Goal: Task Accomplishment & Management: Use online tool/utility

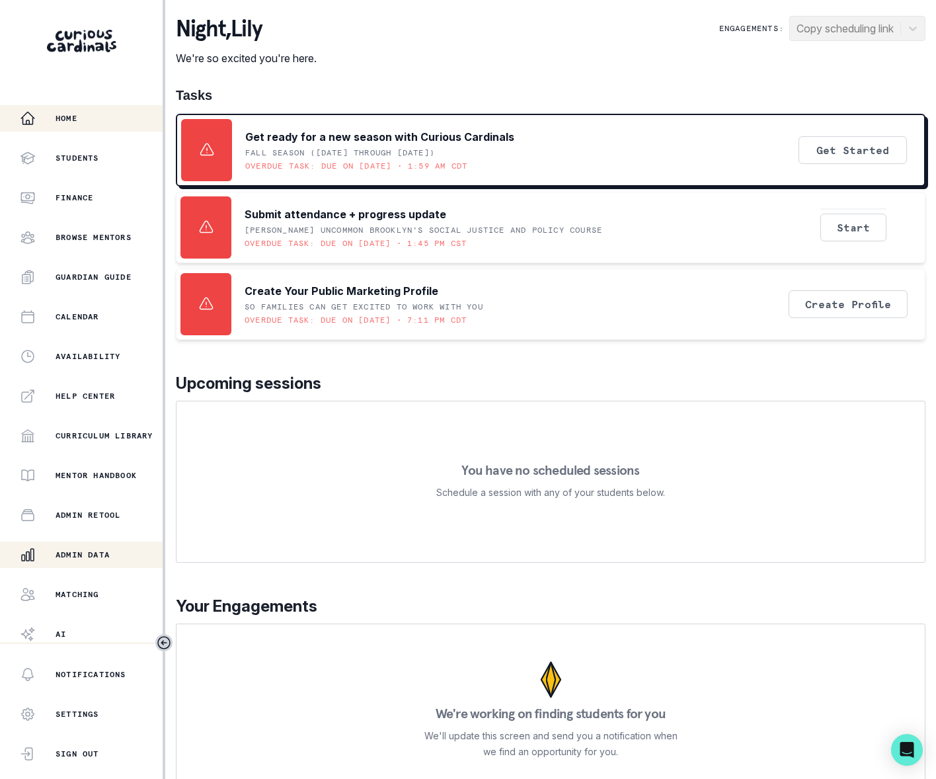
click at [95, 551] on p "Admin Data" at bounding box center [83, 554] width 54 height 11
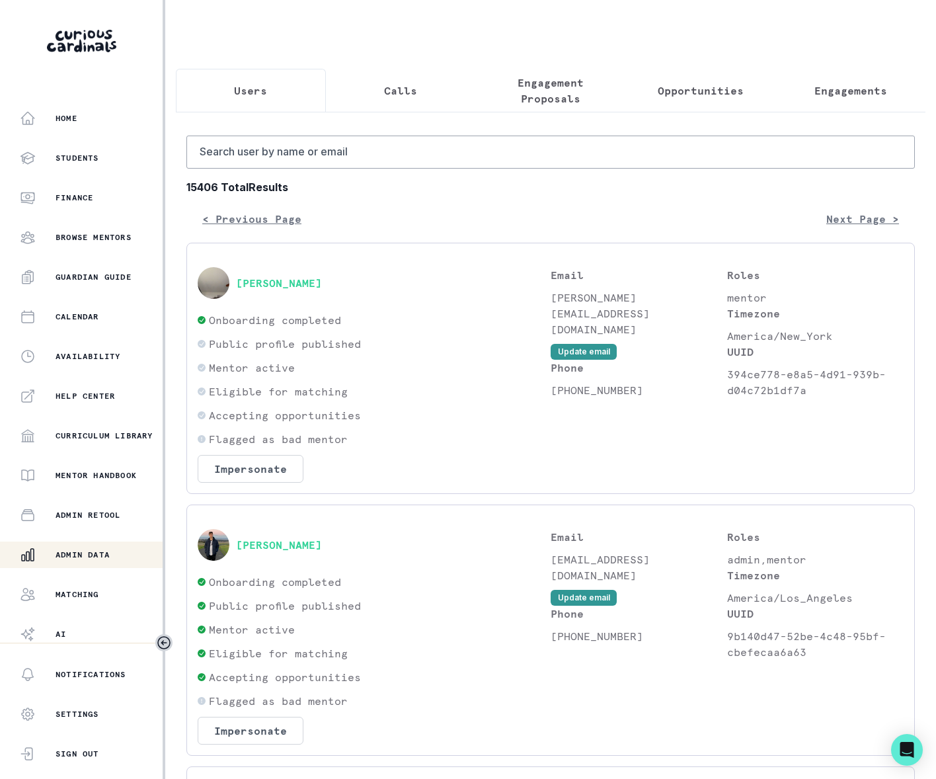
click at [266, 169] on input "Search user by name or email" at bounding box center [550, 152] width 729 height 33
paste input "[PERSON_NAME]"
type input "[PERSON_NAME]"
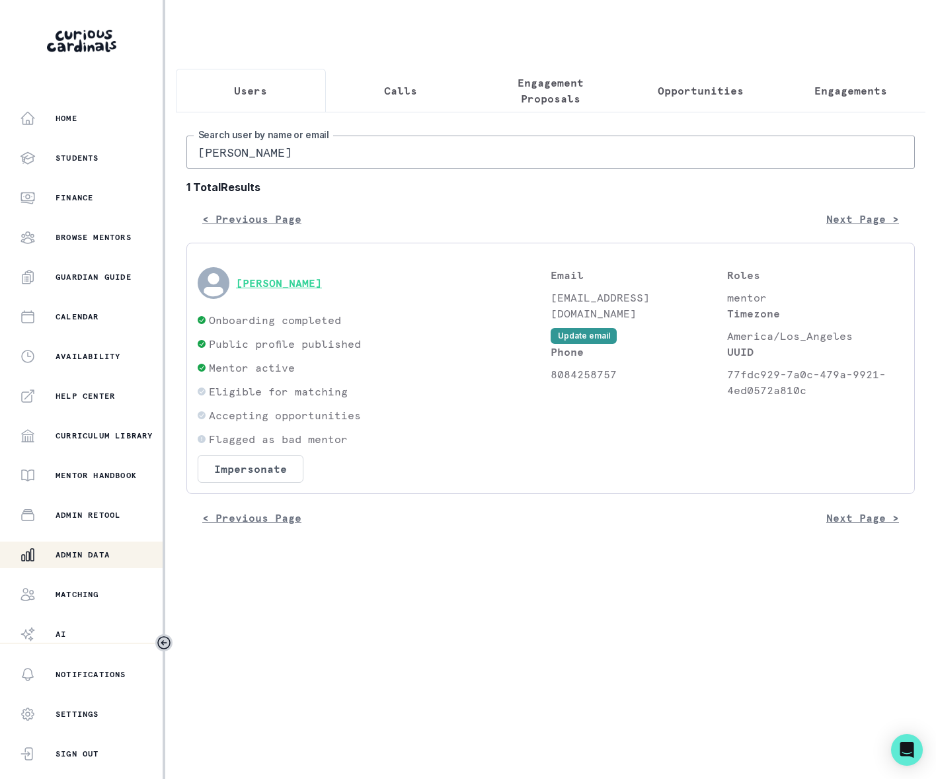
click at [302, 290] on button "[PERSON_NAME]" at bounding box center [279, 282] width 86 height 13
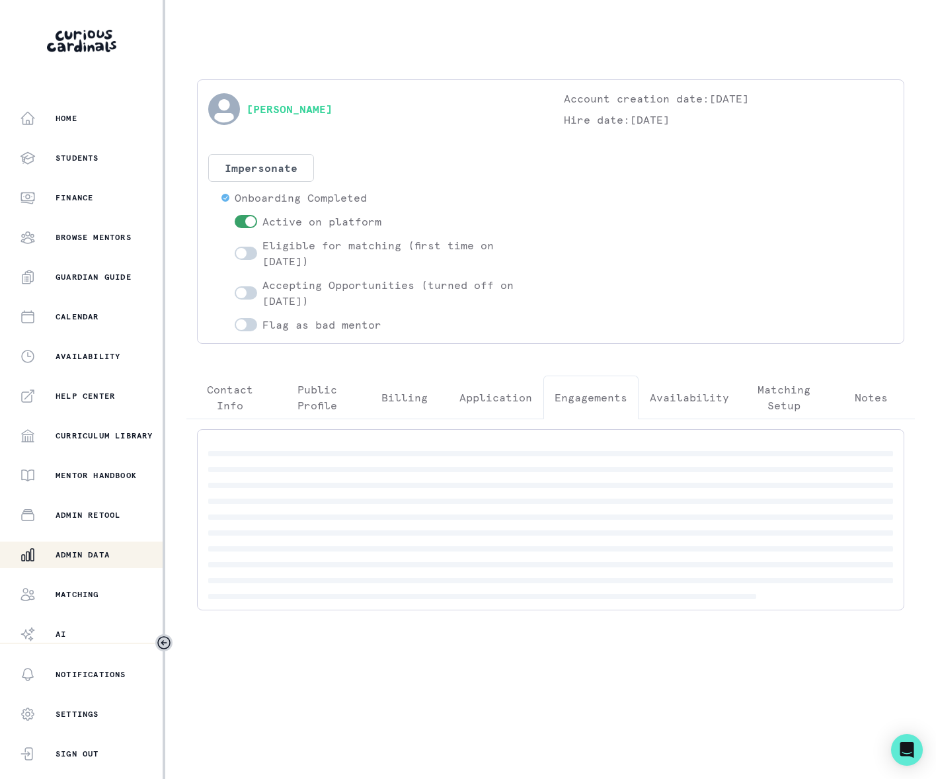
click at [577, 391] on p "Engagements" at bounding box center [591, 397] width 73 height 16
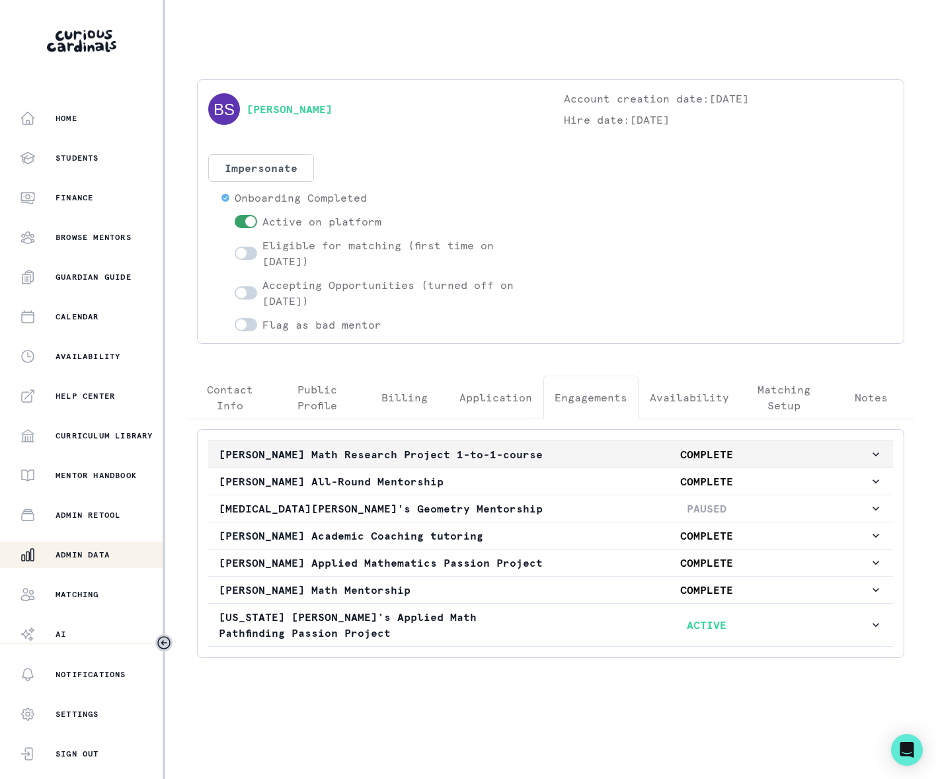
click at [873, 456] on icon "button" at bounding box center [876, 454] width 7 height 4
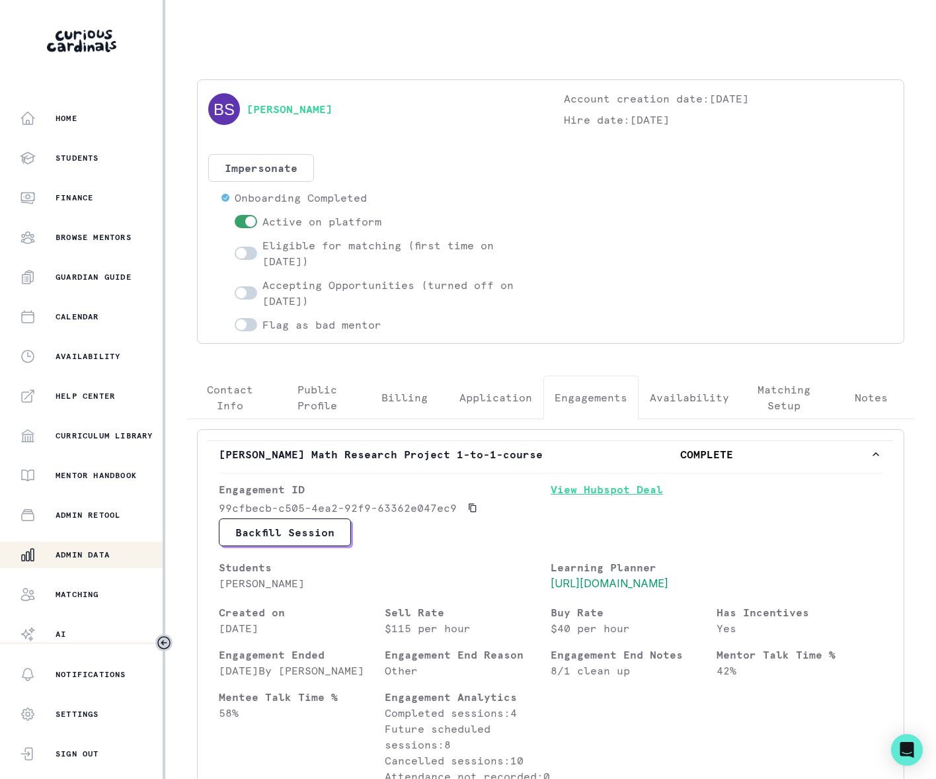
click at [596, 505] on link "View Hubspot Deal" at bounding box center [717, 499] width 332 height 37
click at [95, 558] on p "Admin Data" at bounding box center [83, 554] width 54 height 11
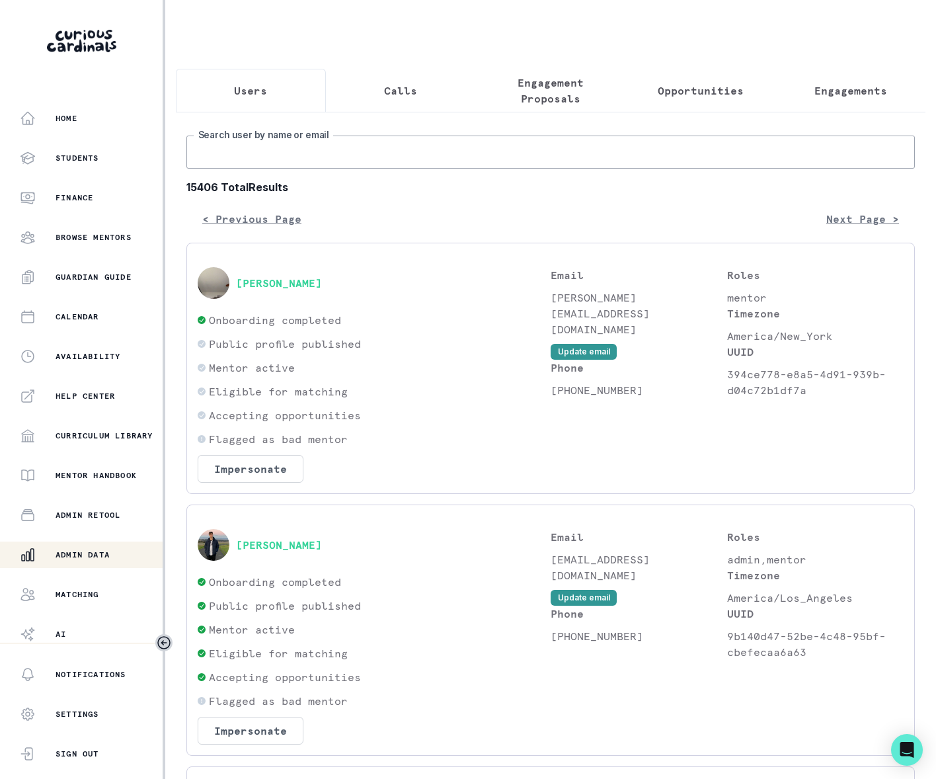
click at [263, 169] on input "Search user by name or email" at bounding box center [550, 152] width 729 height 33
paste input "[PERSON_NAME]"
type input "[PERSON_NAME]"
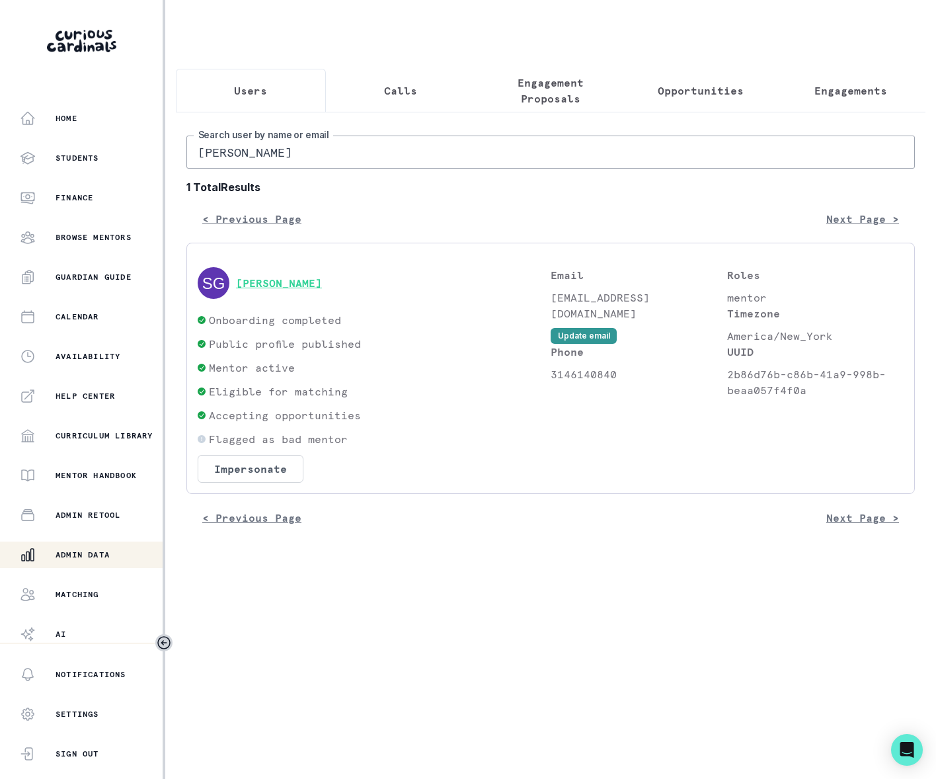
click at [322, 290] on button "[PERSON_NAME]" at bounding box center [279, 282] width 86 height 13
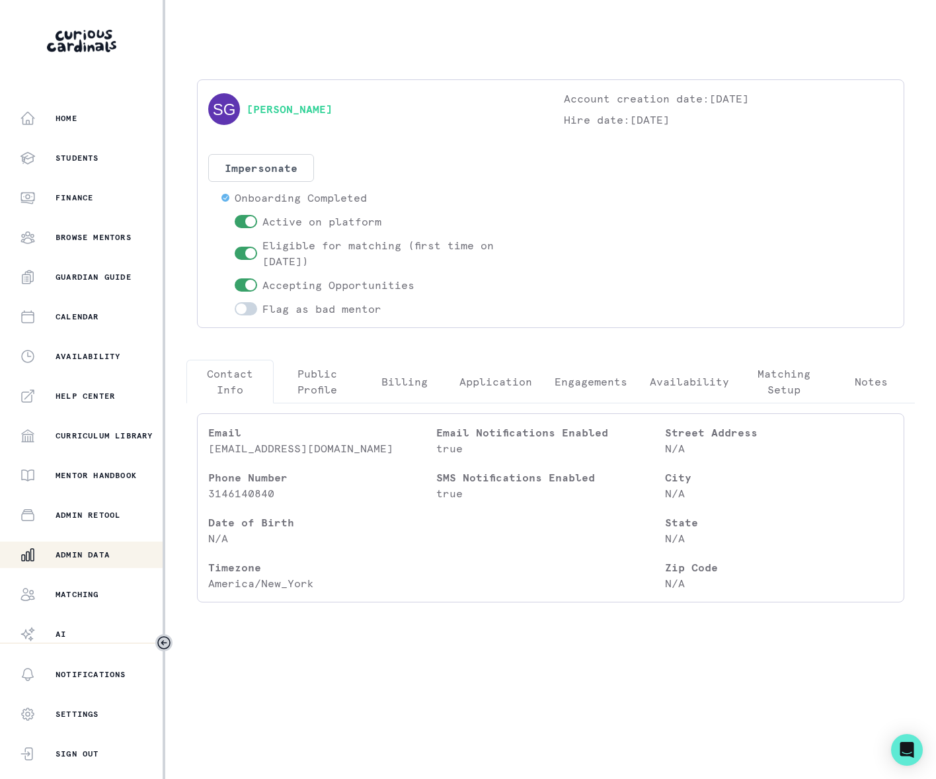
click at [582, 381] on p "Engagements" at bounding box center [591, 382] width 73 height 16
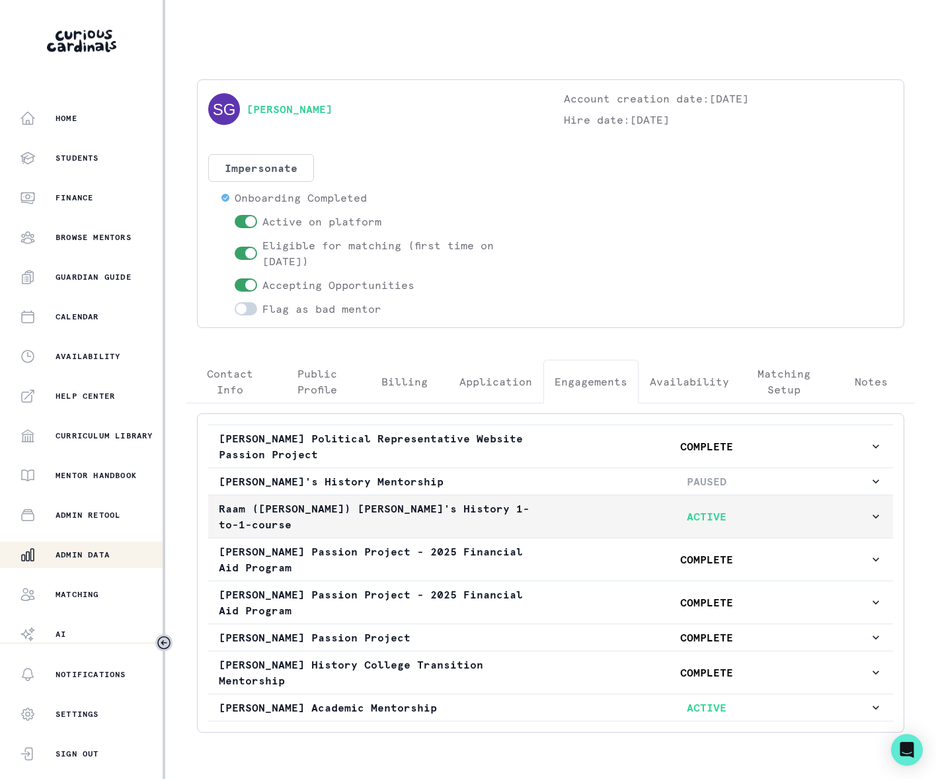
click at [869, 510] on icon "button" at bounding box center [875, 516] width 13 height 13
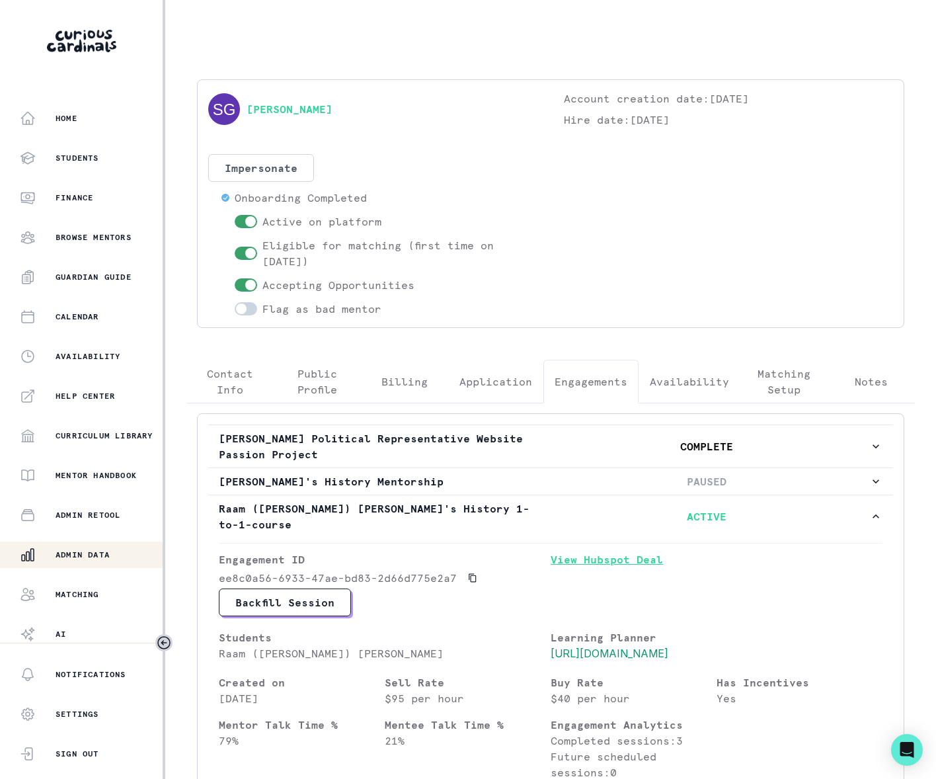
click at [587, 551] on link "View Hubspot Deal" at bounding box center [717, 569] width 332 height 37
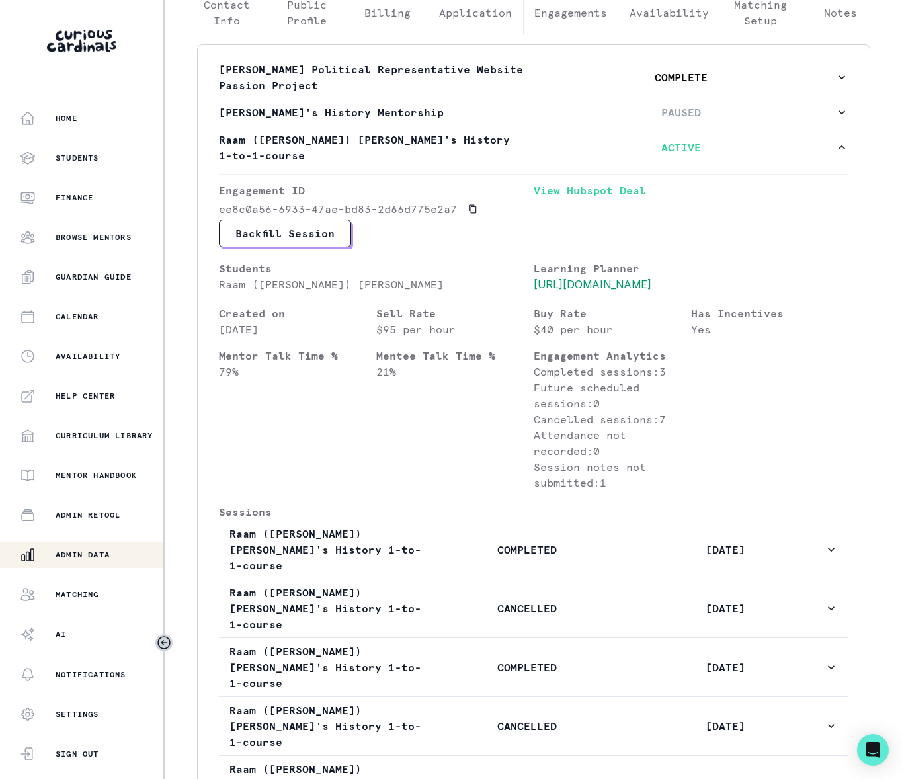
scroll to position [429, 0]
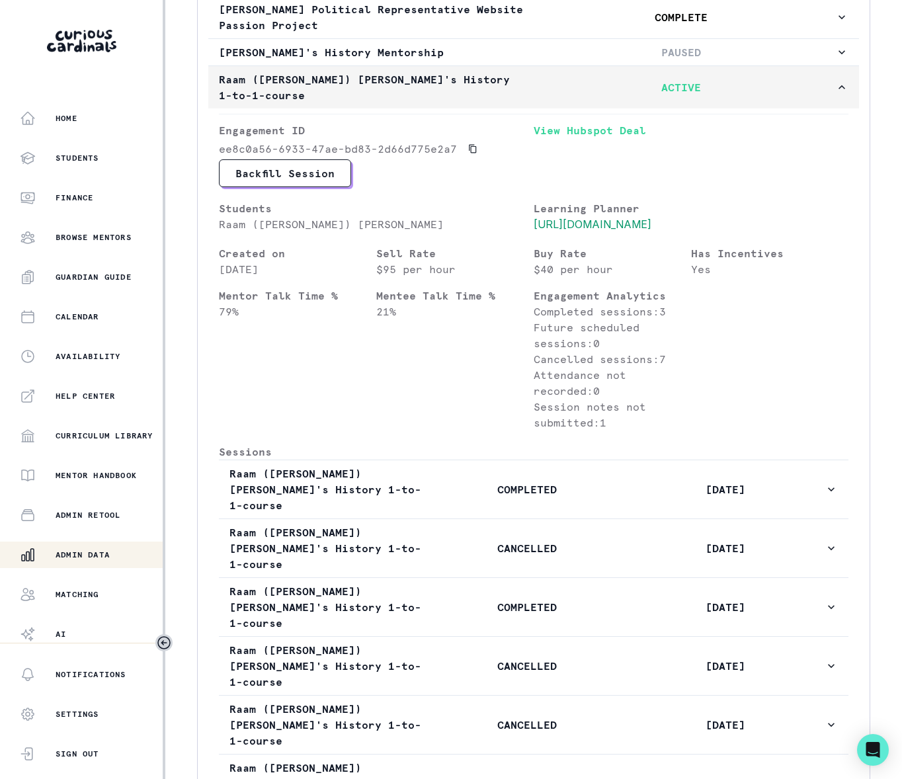
click at [835, 90] on icon "button" at bounding box center [841, 87] width 13 height 13
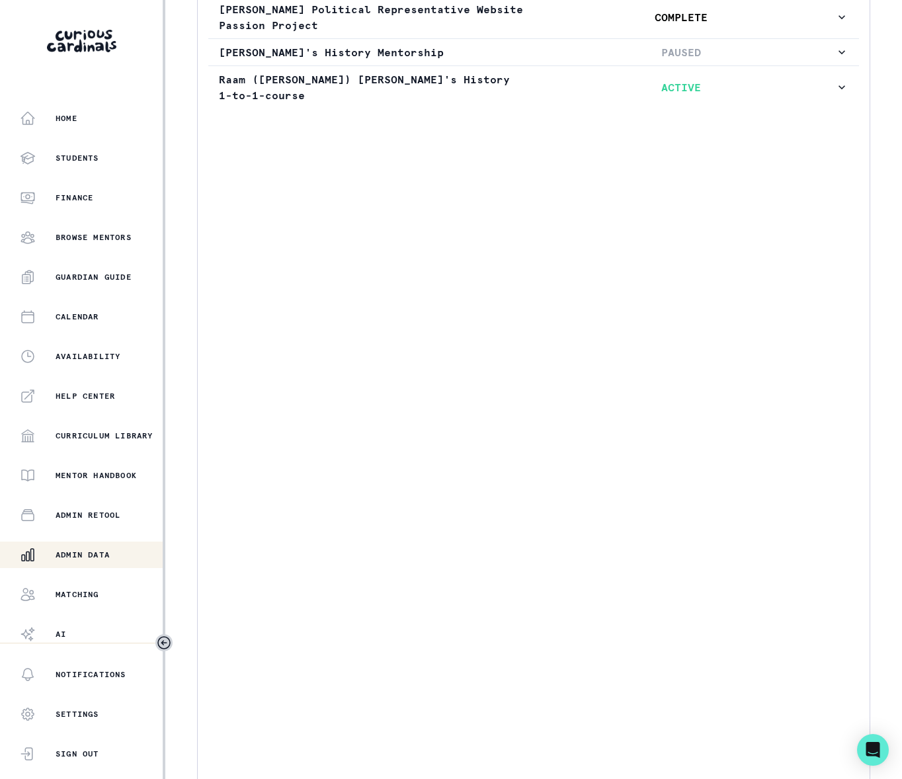
scroll to position [38, 0]
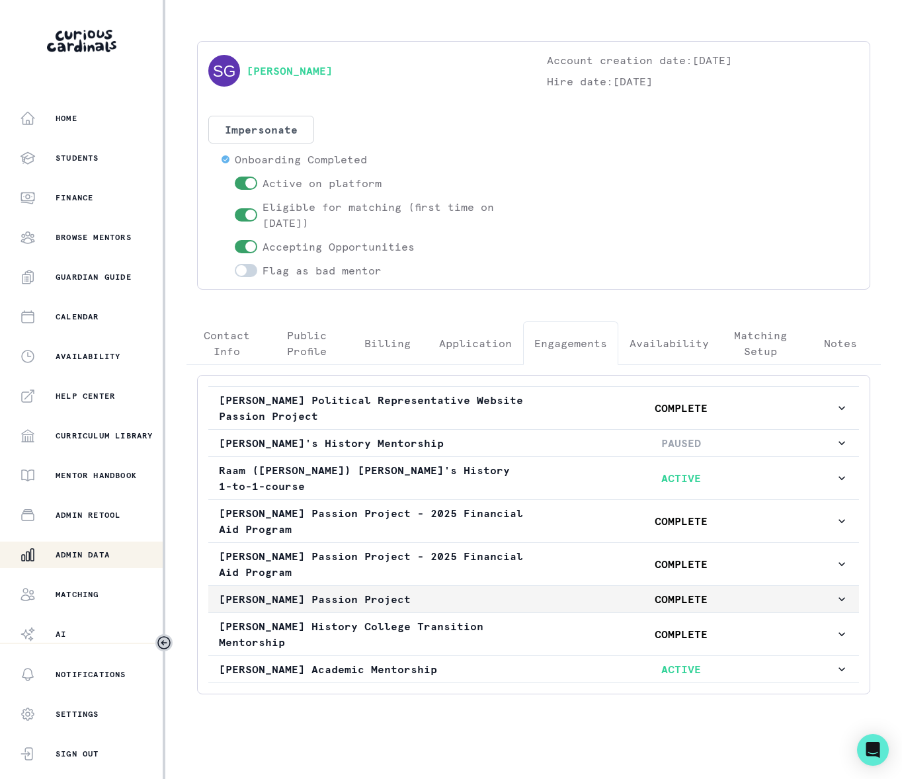
click at [835, 604] on icon "button" at bounding box center [841, 598] width 13 height 13
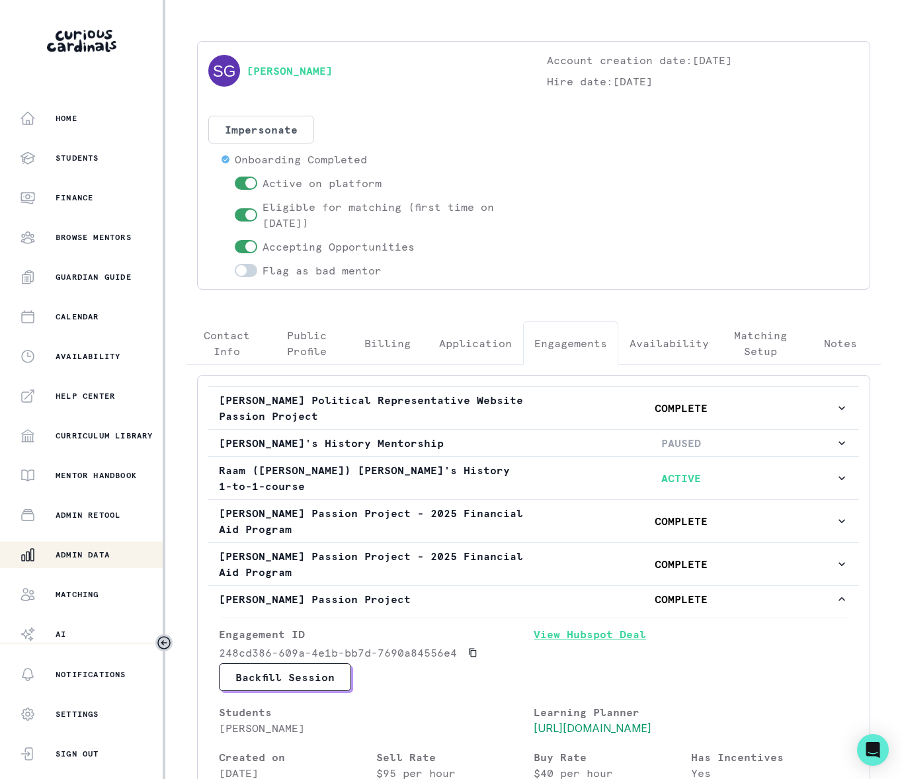
click at [590, 637] on link "View Hubspot Deal" at bounding box center [691, 644] width 315 height 37
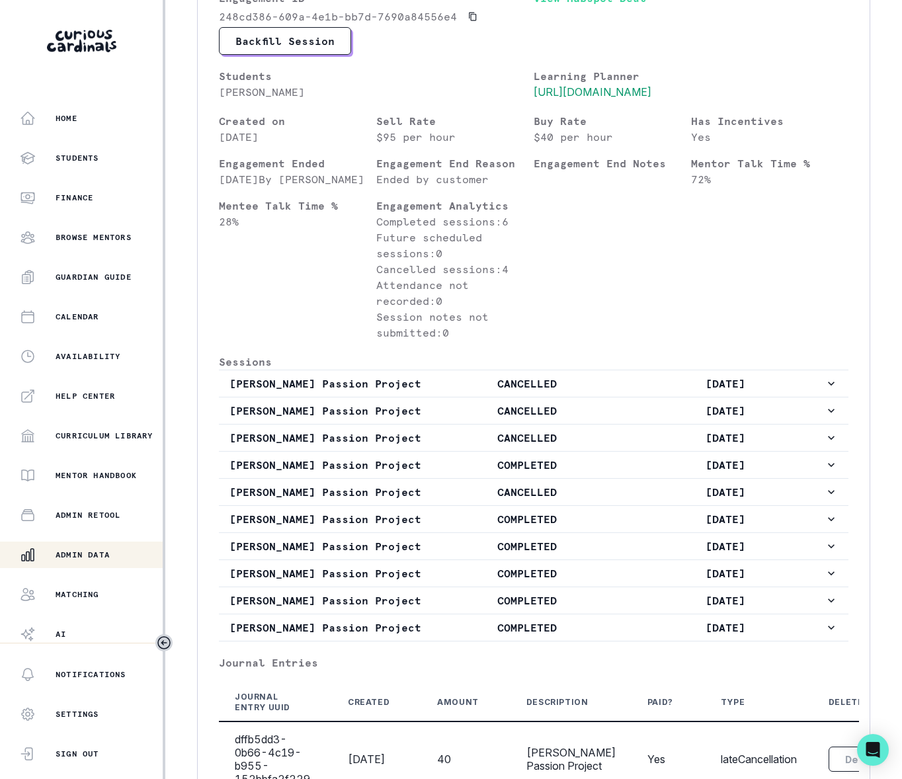
scroll to position [448, 0]
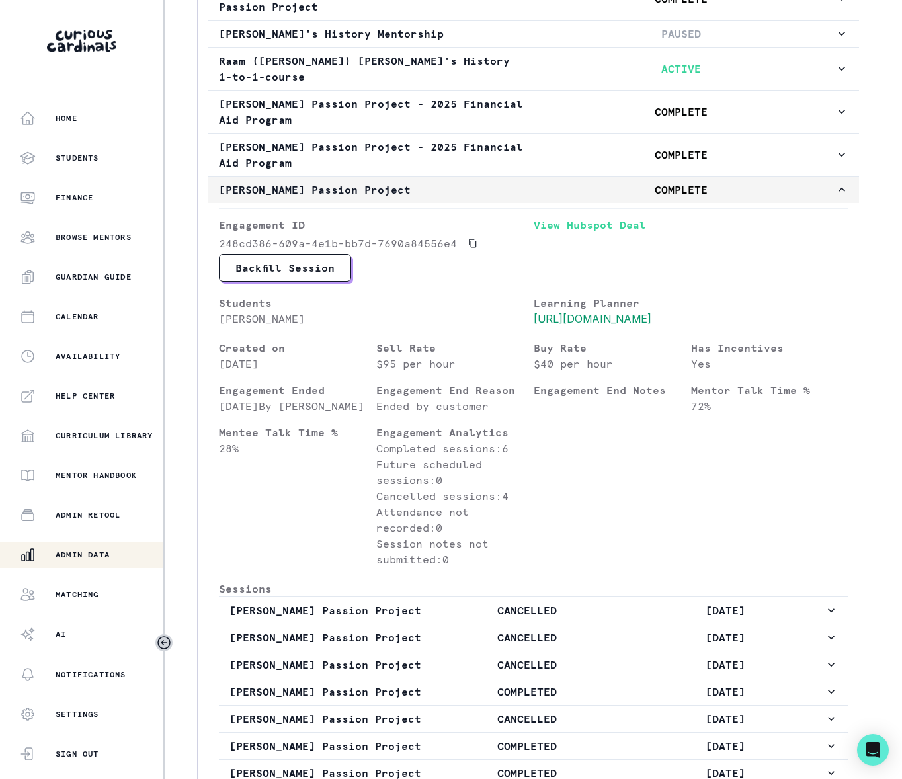
click at [835, 196] on icon "button" at bounding box center [841, 189] width 13 height 13
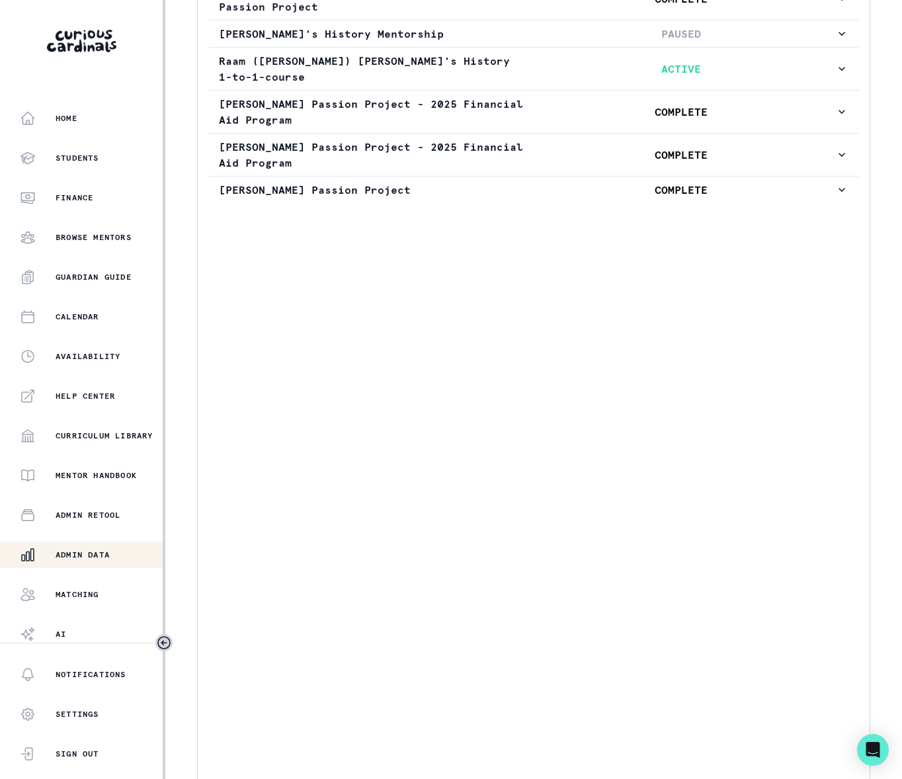
scroll to position [38, 0]
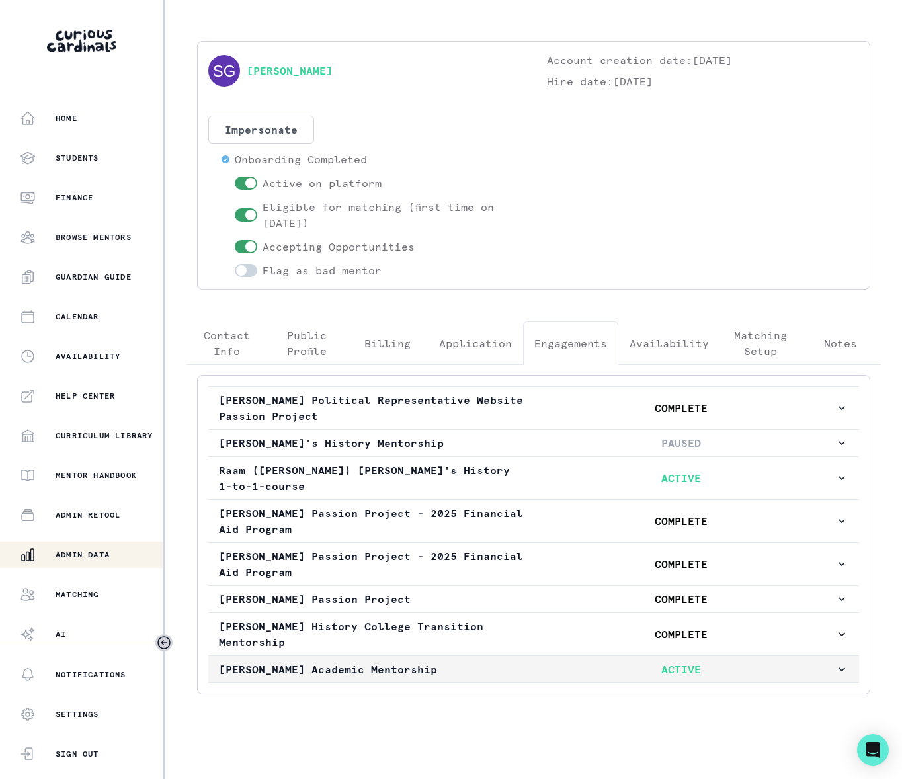
click at [835, 662] on icon "button" at bounding box center [841, 668] width 13 height 13
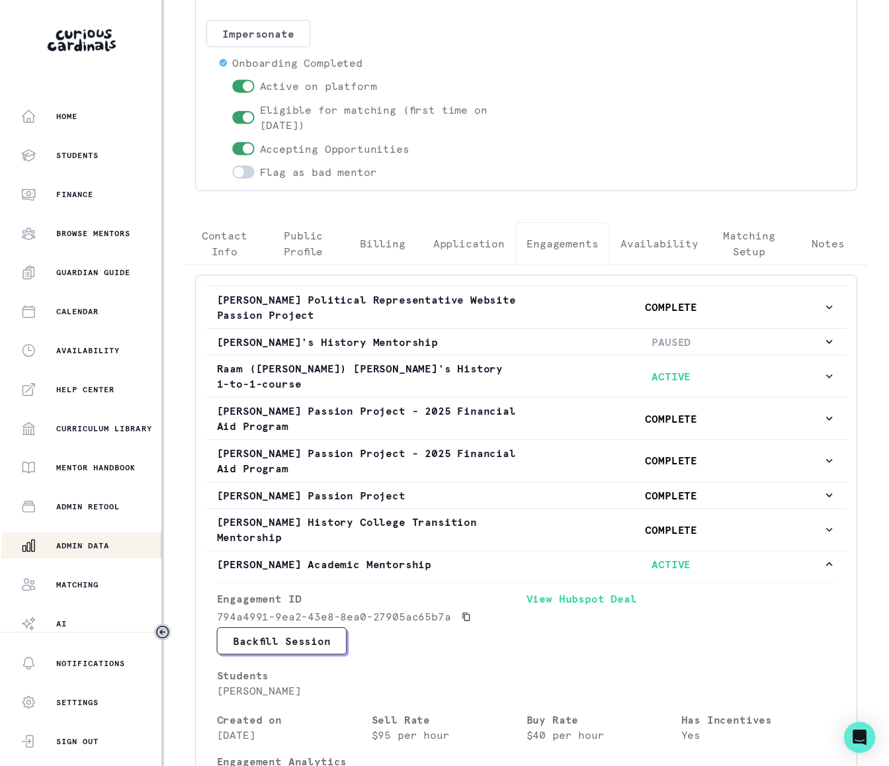
scroll to position [0, 0]
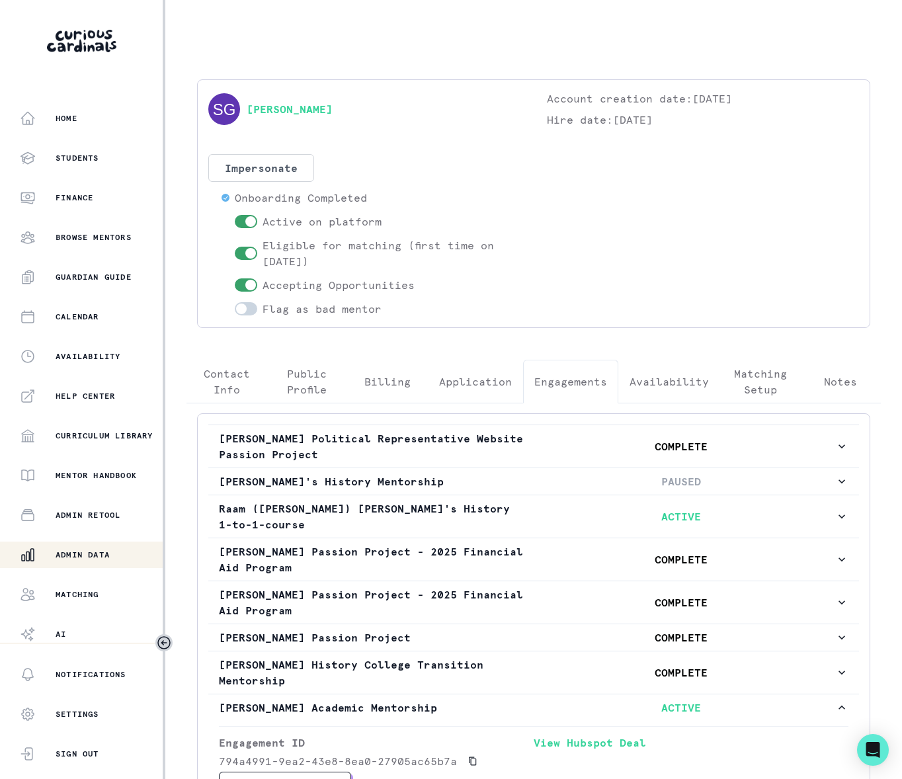
click at [112, 551] on div "Admin Data" at bounding box center [91, 555] width 143 height 16
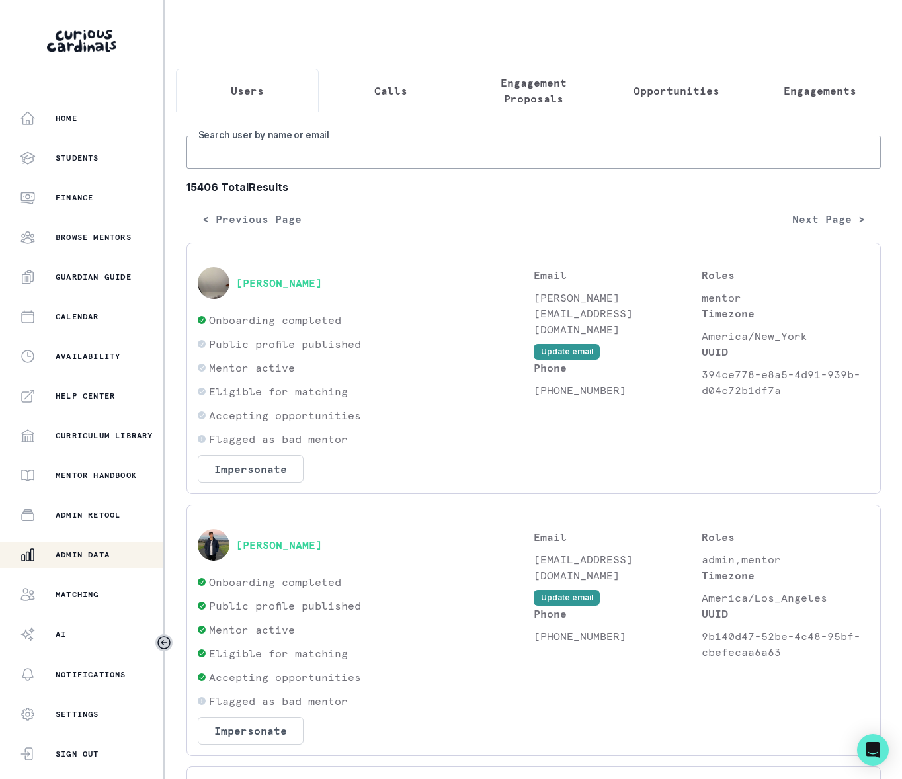
drag, startPoint x: 227, startPoint y: 172, endPoint x: 225, endPoint y: 165, distance: 7.5
click at [227, 169] on input "Search user by name or email" at bounding box center [533, 152] width 694 height 33
type input "[PERSON_NAME]"
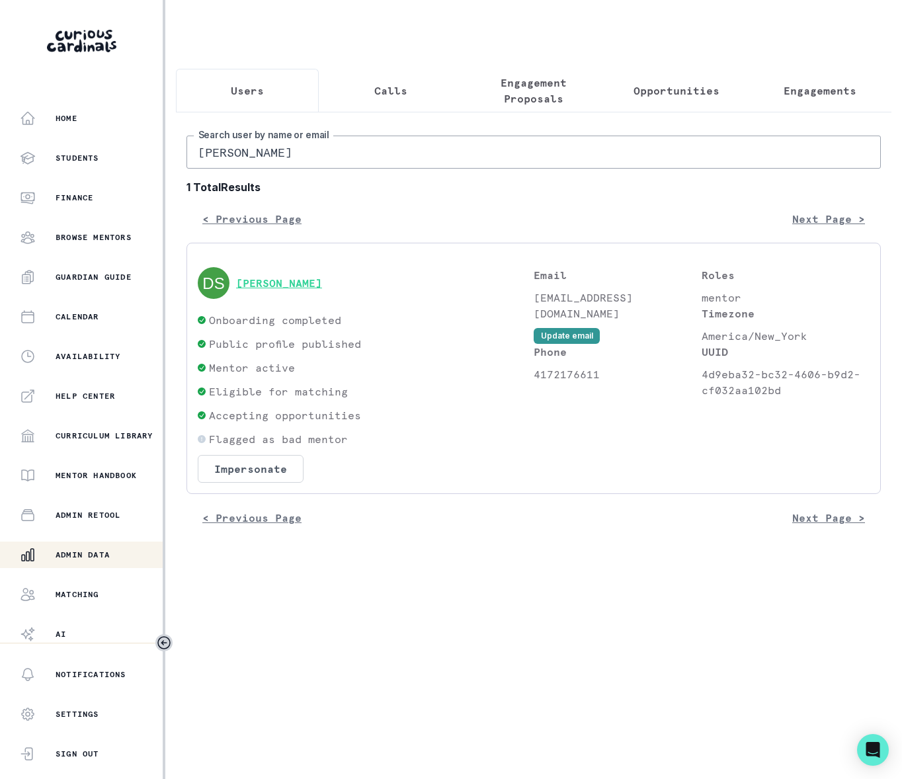
click at [262, 290] on button "[PERSON_NAME]" at bounding box center [279, 282] width 86 height 13
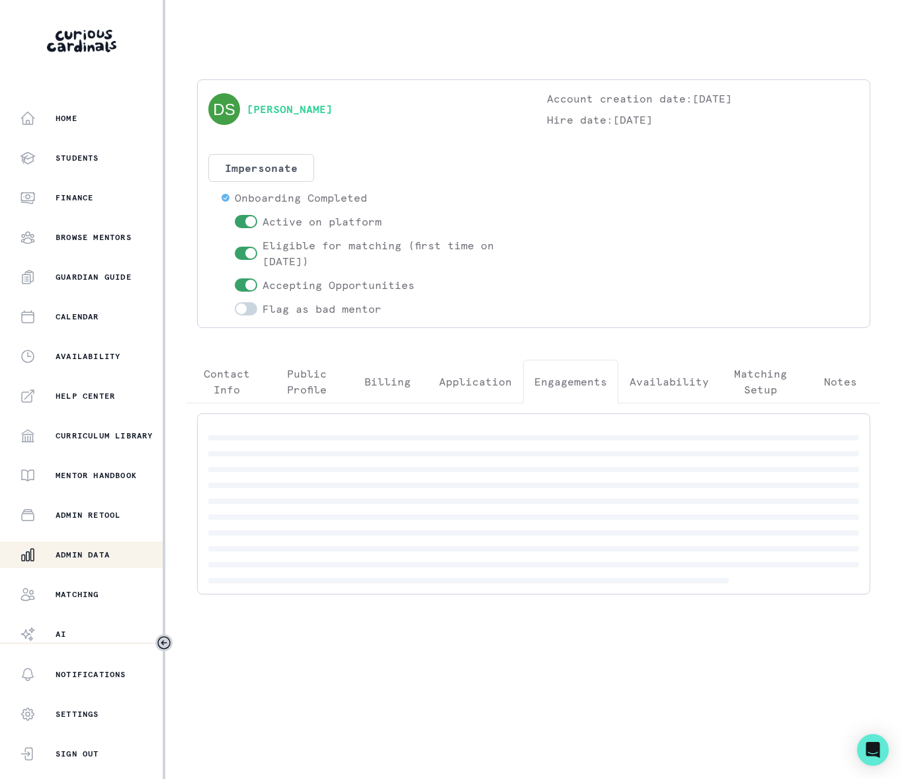
click at [577, 384] on p "Engagements" at bounding box center [570, 382] width 73 height 16
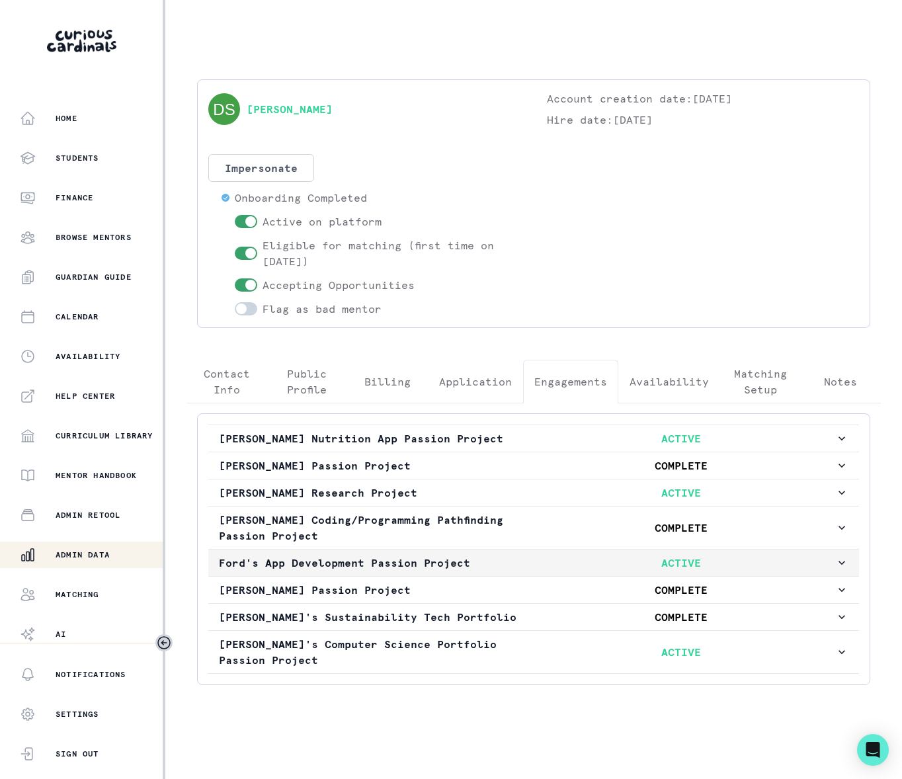
click at [835, 569] on icon "button" at bounding box center [841, 562] width 13 height 13
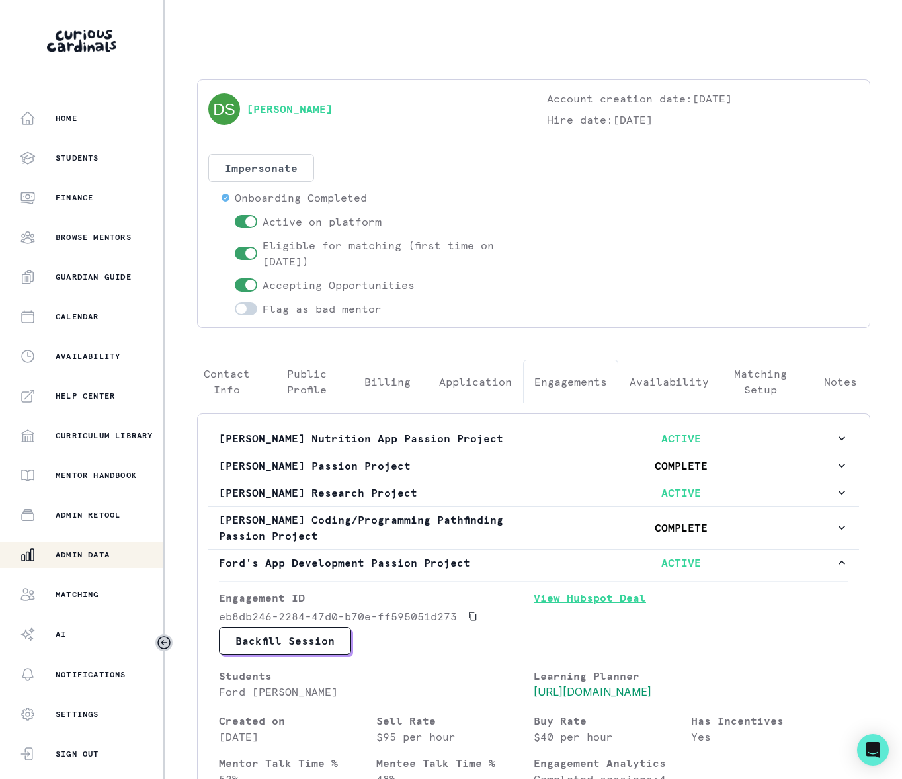
click at [596, 604] on link "View Hubspot Deal" at bounding box center [691, 608] width 315 height 37
click at [72, 553] on p "Admin Data" at bounding box center [83, 554] width 54 height 11
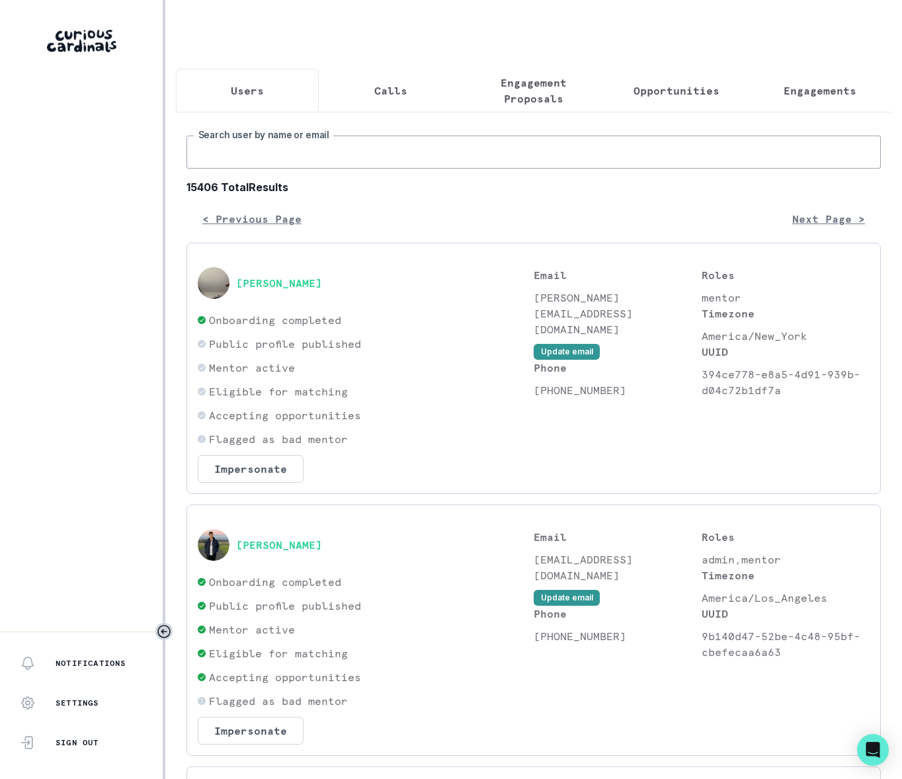
click at [202, 169] on input "Search user by name or email" at bounding box center [533, 152] width 694 height 33
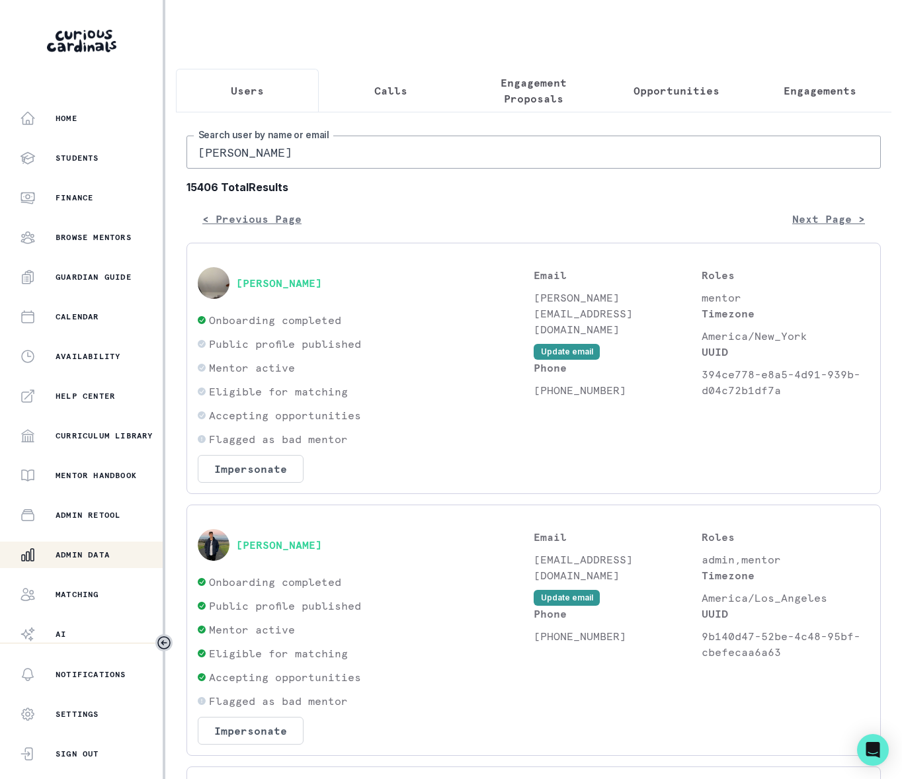
type input "[PERSON_NAME]"
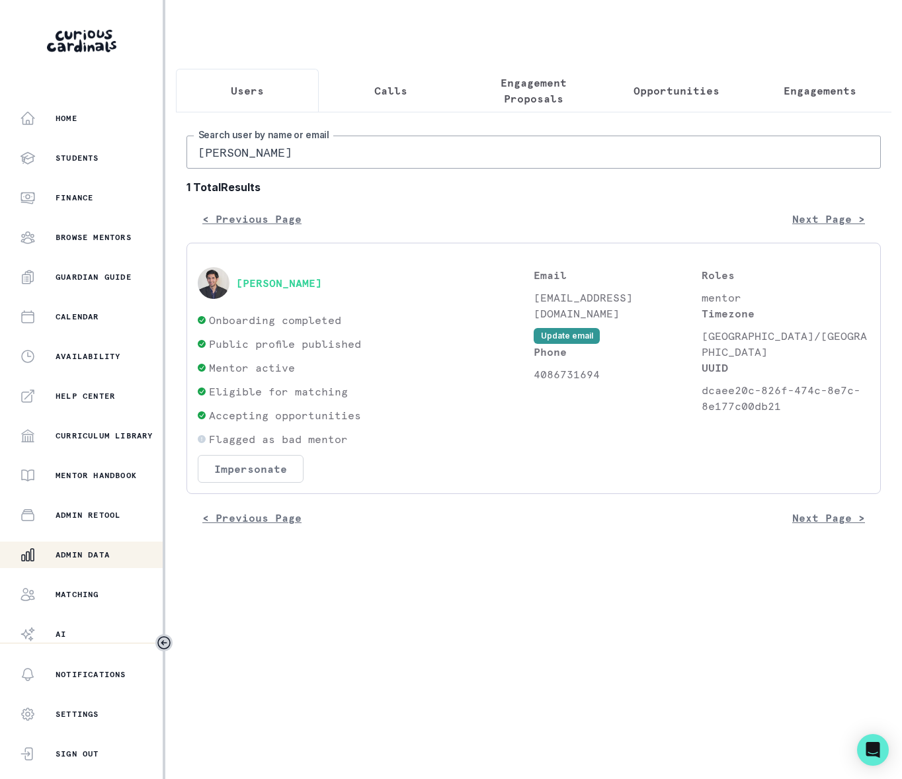
click at [241, 477] on button "Impersonate" at bounding box center [251, 469] width 106 height 28
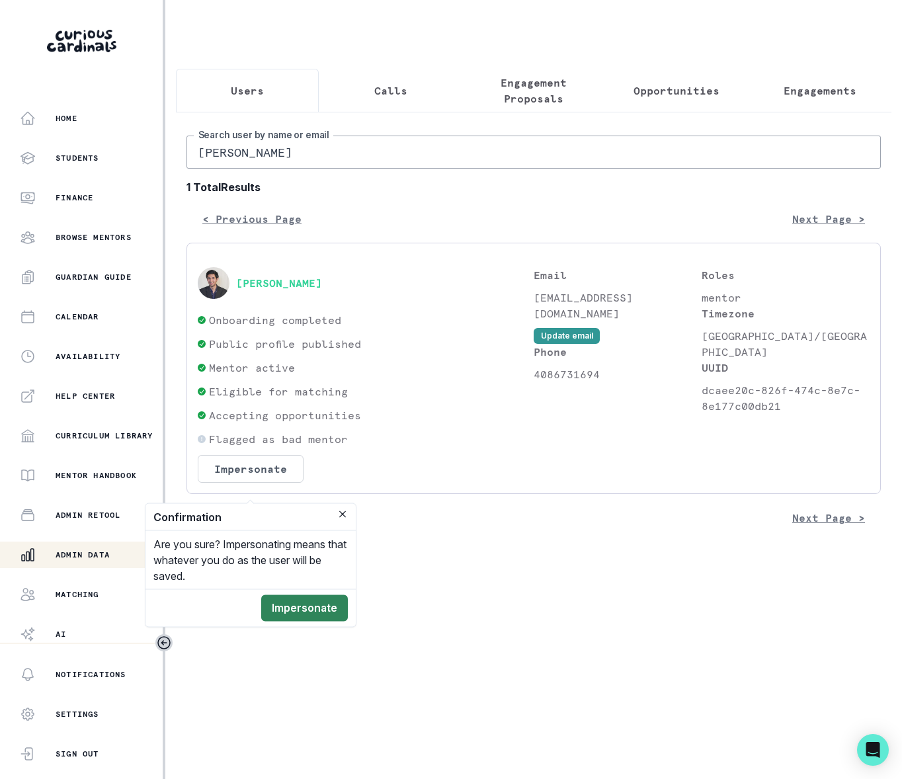
click at [299, 608] on button "Impersonate" at bounding box center [304, 608] width 87 height 26
